Goal: Task Accomplishment & Management: Manage account settings

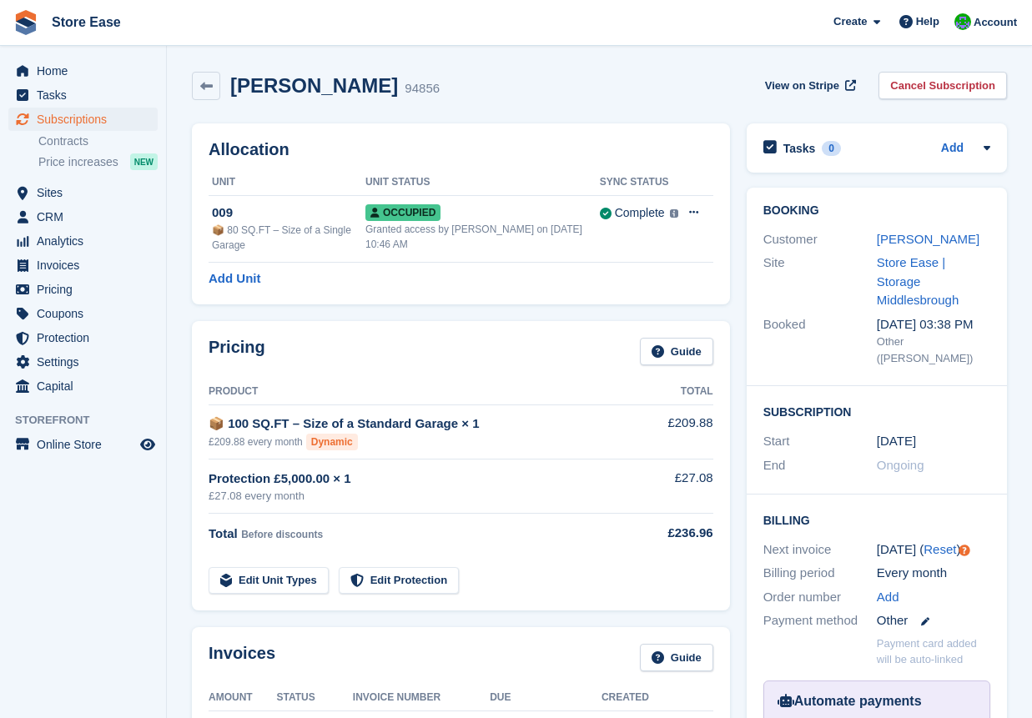
click at [10, 152] on div "Subscriptions Subscriptions Subscriptions Contracts Price increases NEW Contrac…" at bounding box center [83, 144] width 166 height 73
click at [56, 60] on span "Home" at bounding box center [87, 70] width 100 height 23
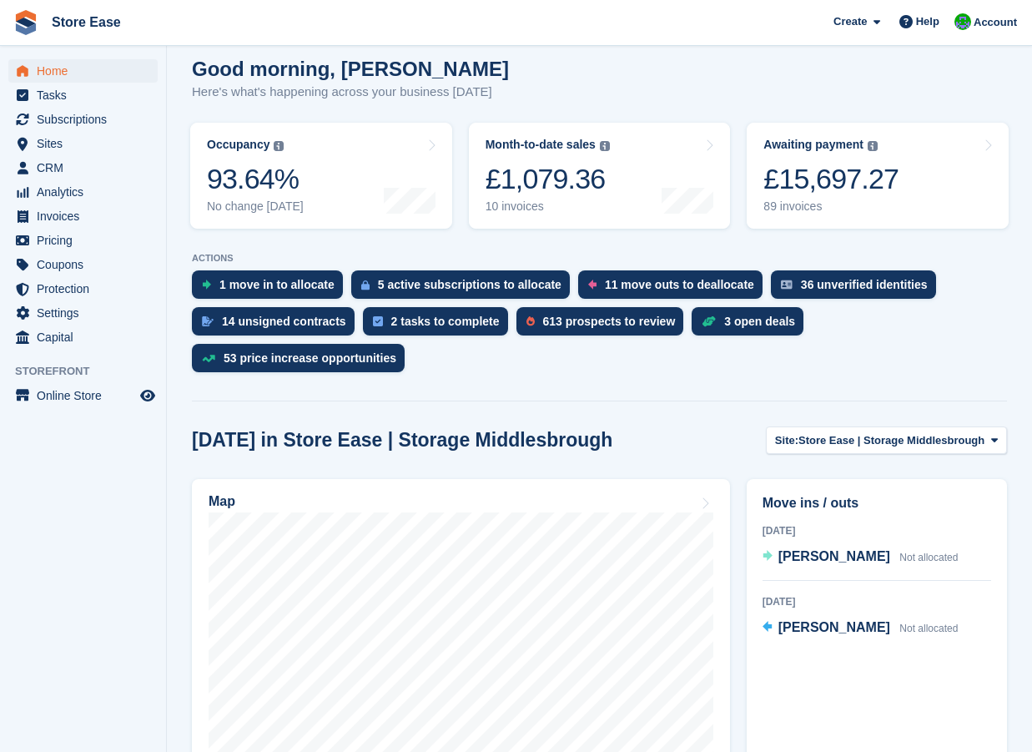
scroll to position [334, 0]
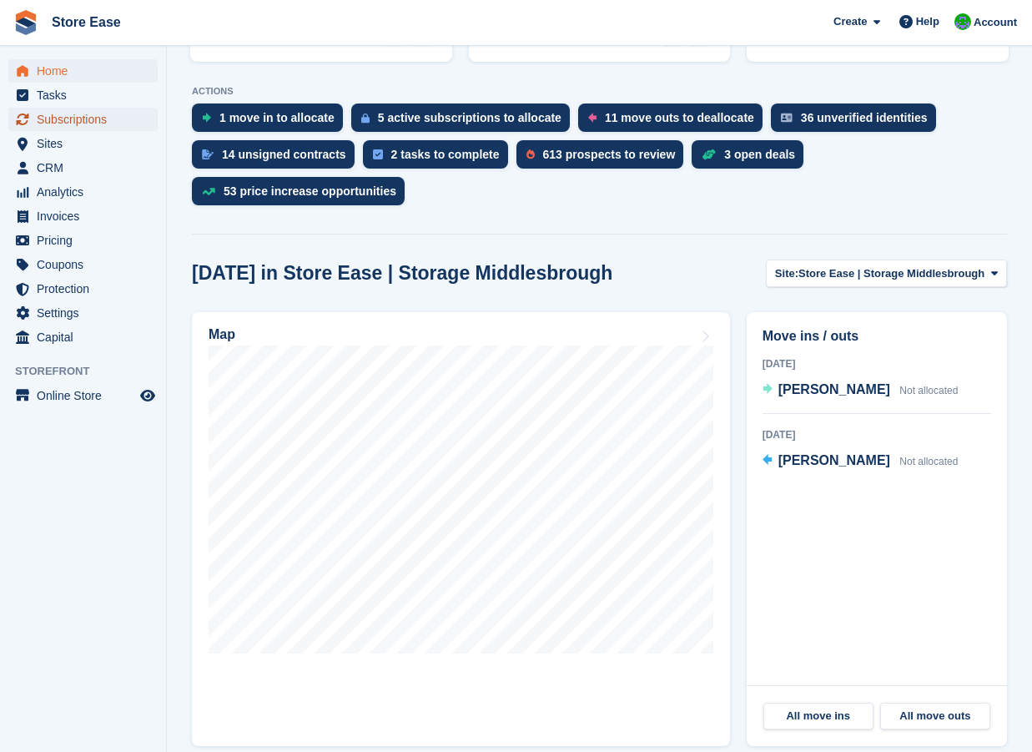
click at [70, 118] on span "Subscriptions" at bounding box center [87, 119] width 100 height 23
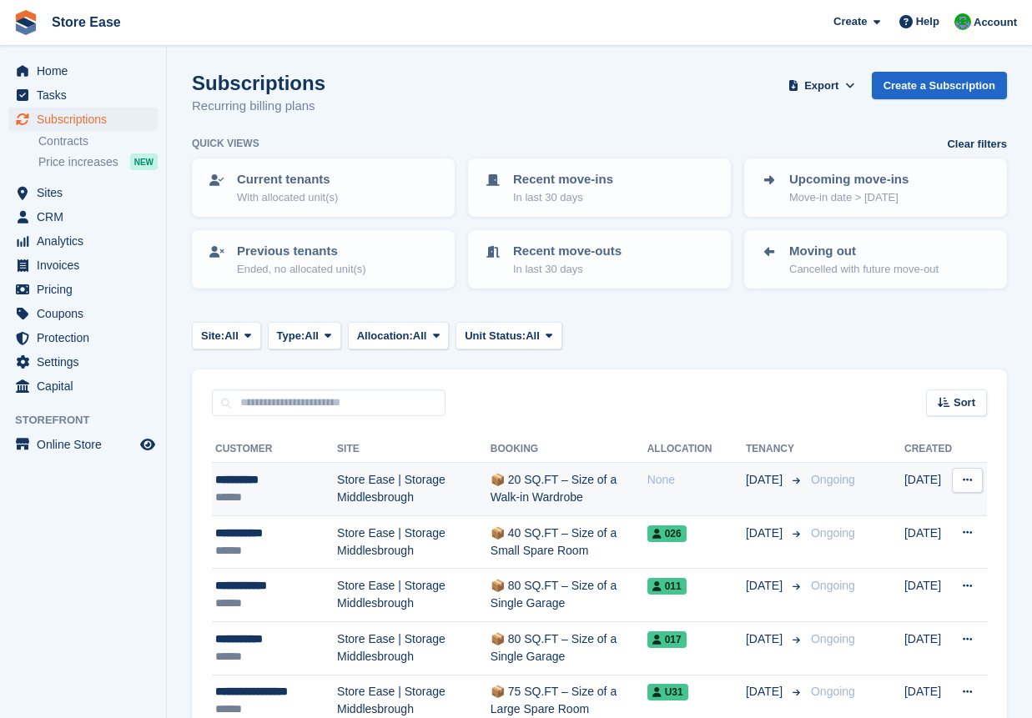
scroll to position [167, 0]
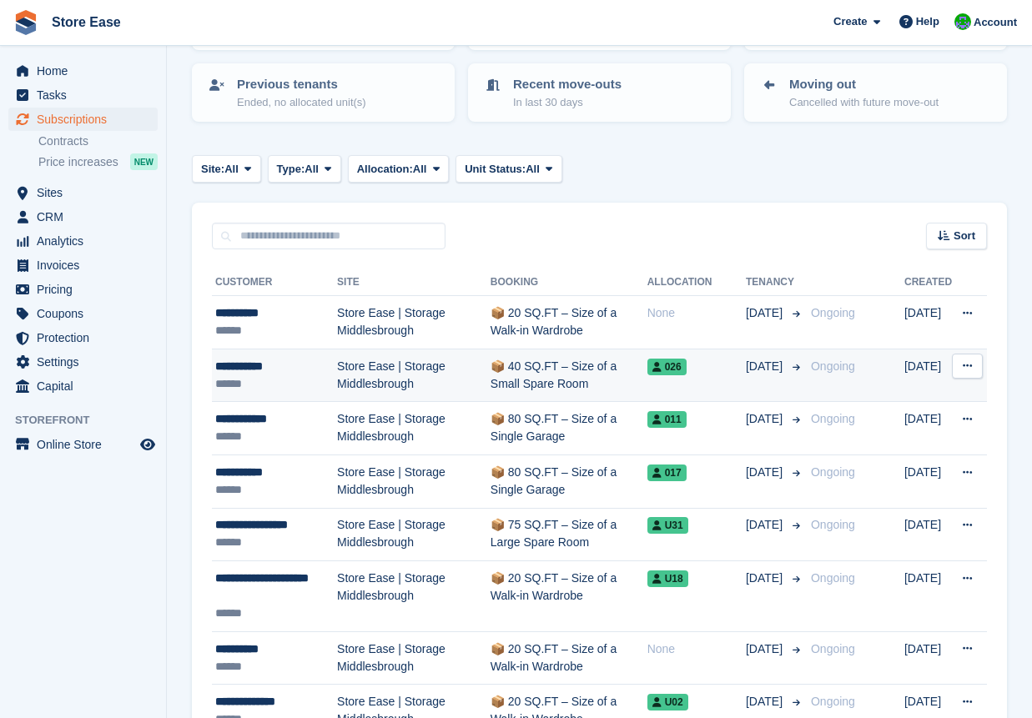
click at [356, 373] on td "Store Ease | Storage Middlesbrough" at bounding box center [414, 375] width 154 height 53
